Goal: Find specific page/section: Find specific page/section

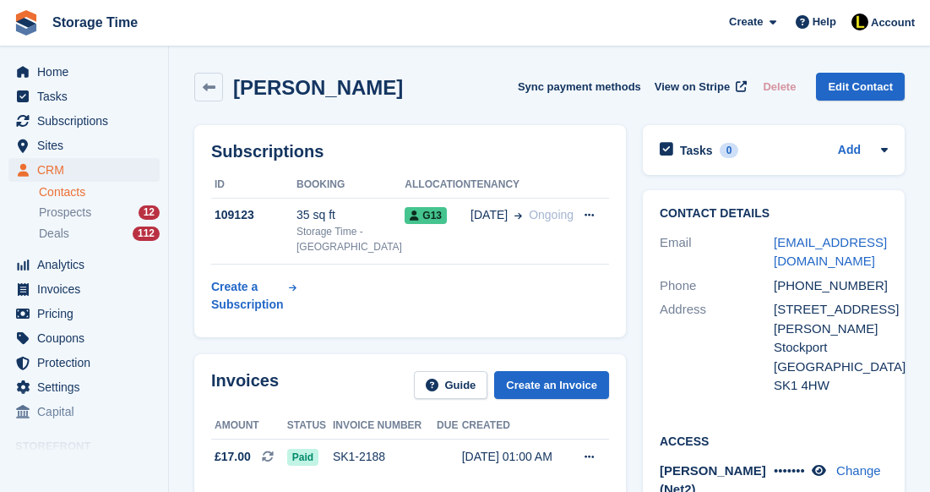
scroll to position [1401, 0]
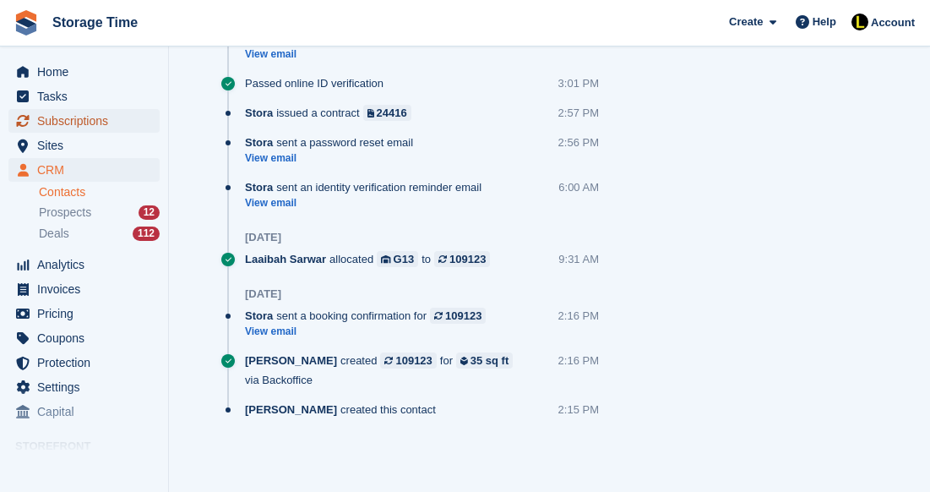
click at [98, 115] on span "Subscriptions" at bounding box center [87, 121] width 101 height 24
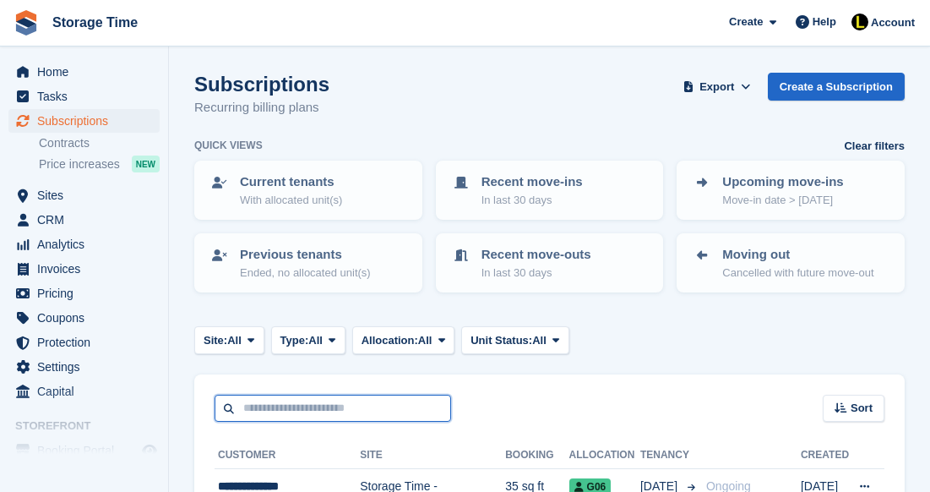
click at [299, 407] on input "text" at bounding box center [333, 409] width 237 height 28
type input "*********"
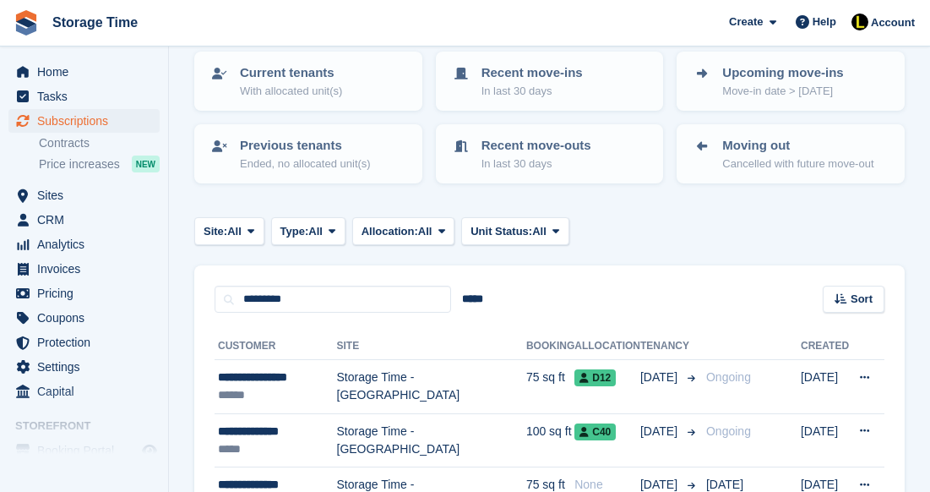
scroll to position [135, 0]
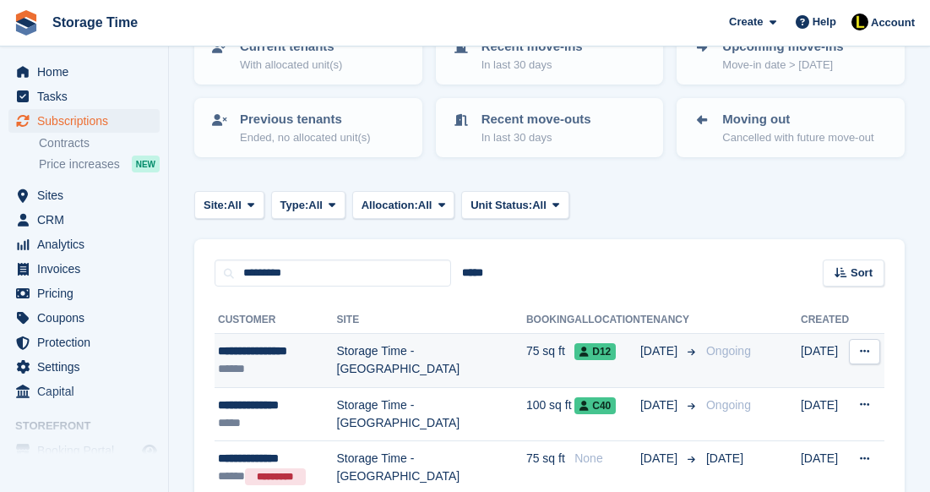
click at [454, 358] on td "Storage Time - [GEOGRAPHIC_DATA]" at bounding box center [431, 361] width 189 height 54
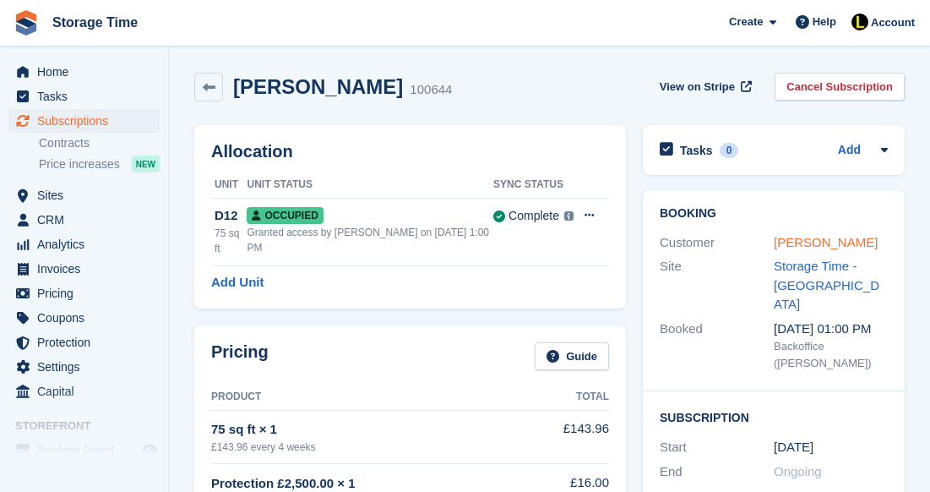
click at [789, 243] on link "Thomas Armstrong" at bounding box center [826, 242] width 104 height 14
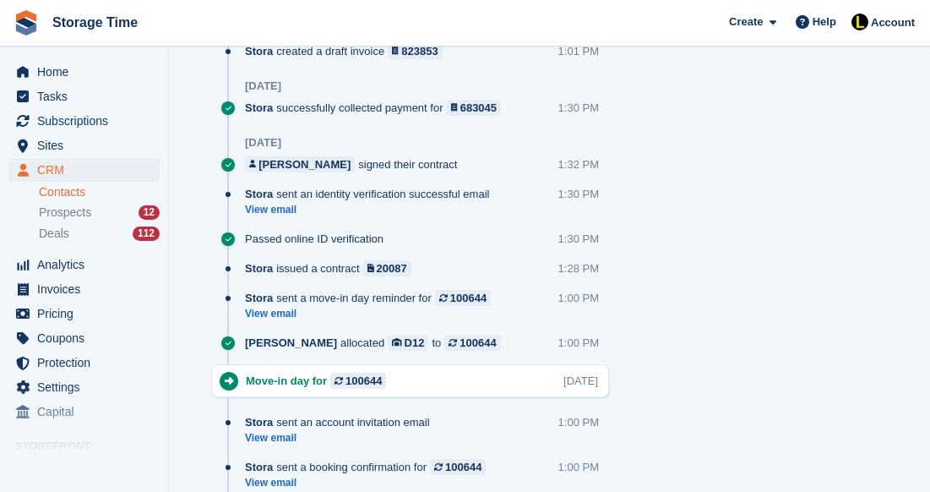
scroll to position [1427, 0]
